Goal: Check status: Check status

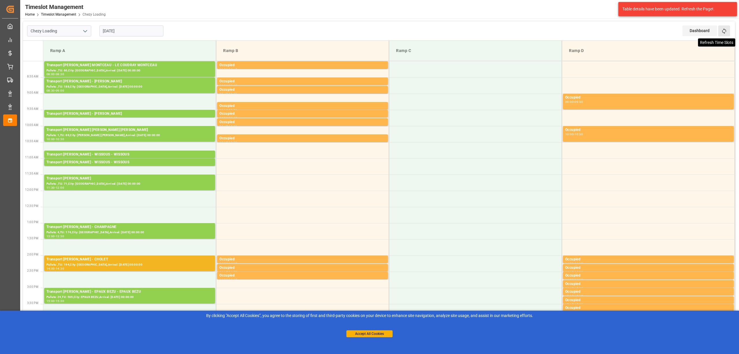
click at [724, 30] on icon at bounding box center [724, 31] width 6 height 6
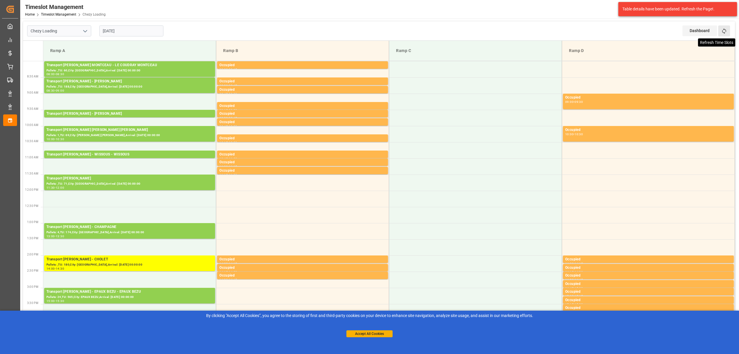
click at [726, 30] on icon at bounding box center [724, 30] width 4 height 5
